Goal: Task Accomplishment & Management: Use online tool/utility

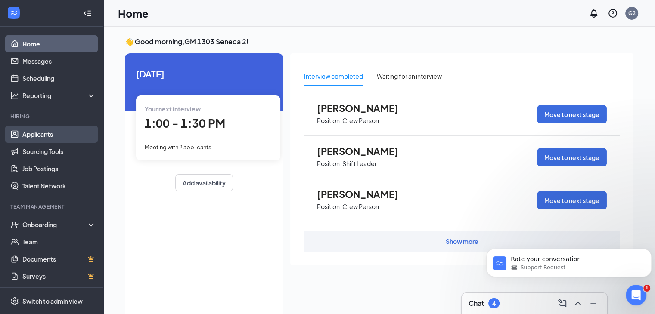
click at [51, 135] on link "Applicants" at bounding box center [59, 134] width 74 height 17
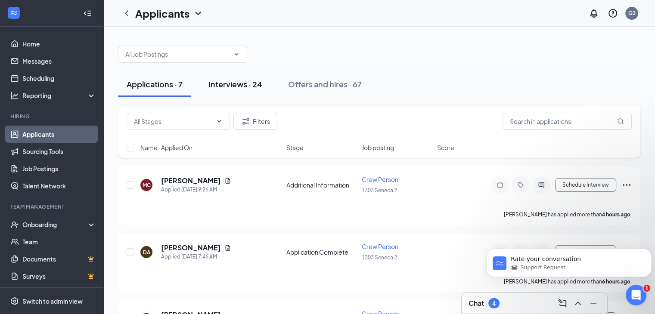
click at [243, 81] on div "Interviews · 24" at bounding box center [235, 84] width 54 height 11
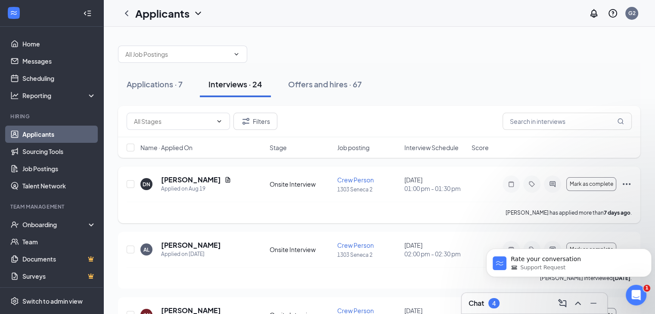
click at [627, 181] on icon "Ellipses" at bounding box center [626, 184] width 10 height 10
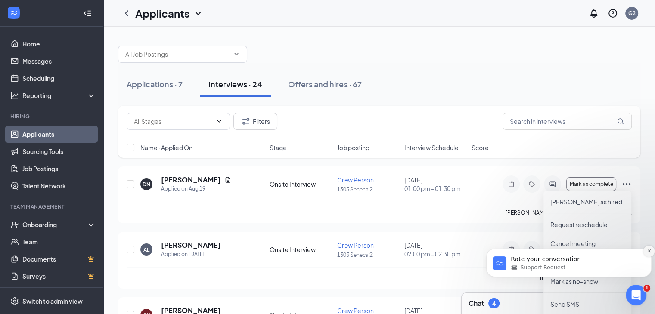
click at [648, 251] on icon "Dismiss notification" at bounding box center [648, 251] width 3 height 3
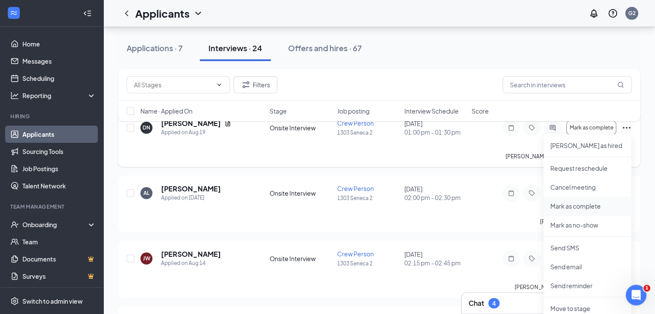
scroll to position [63, 0]
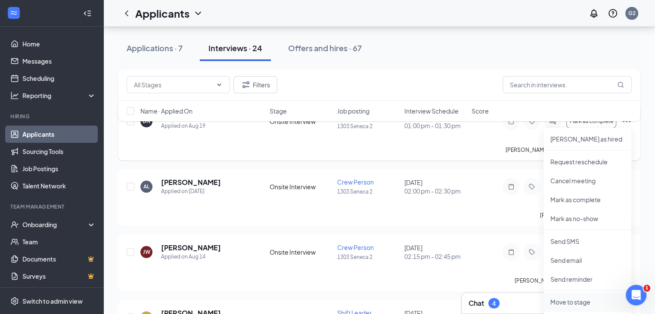
click at [581, 301] on p "Move to stage" at bounding box center [587, 302] width 74 height 9
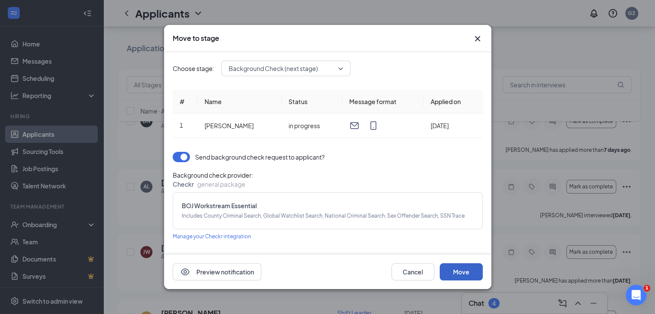
click at [460, 270] on button "Move" at bounding box center [461, 272] width 43 height 17
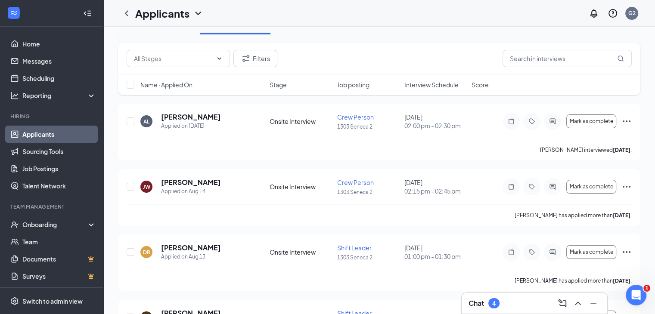
scroll to position [0, 0]
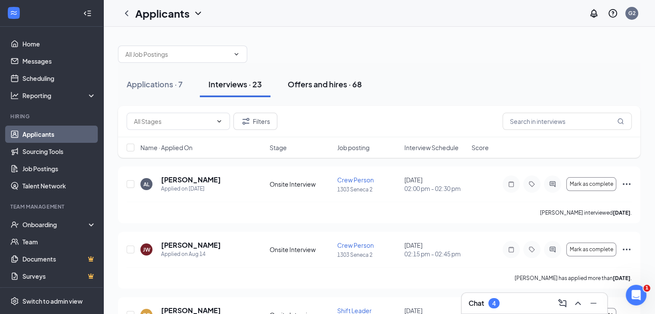
click at [316, 84] on div "Offers and hires · 68" at bounding box center [325, 84] width 74 height 11
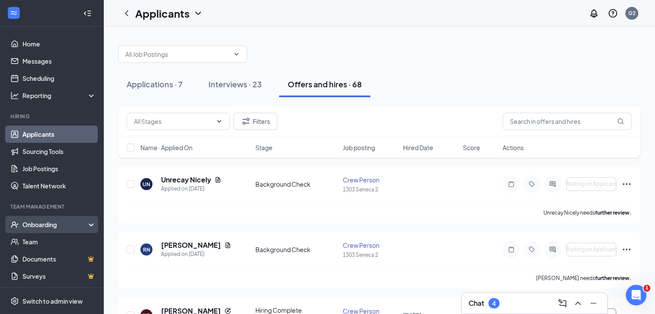
click at [51, 222] on div "Onboarding" at bounding box center [55, 225] width 66 height 9
click at [35, 242] on link "Overview" at bounding box center [59, 241] width 74 height 17
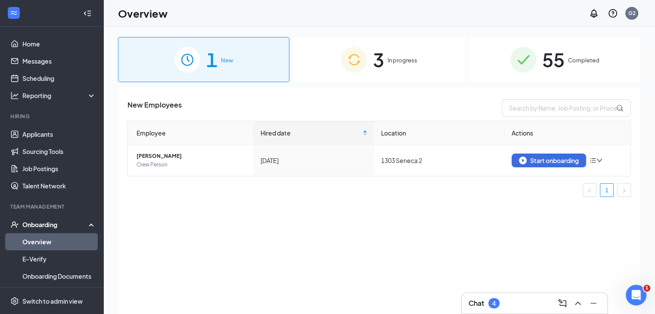
click at [377, 59] on span "3" at bounding box center [378, 60] width 11 height 30
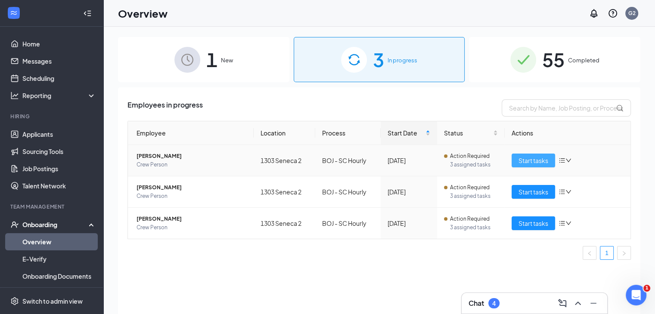
click at [532, 156] on span "Start tasks" at bounding box center [534, 160] width 30 height 9
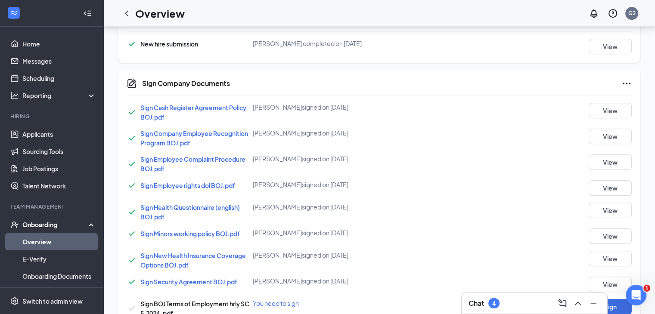
scroll to position [627, 0]
